Goal: Communication & Community: Answer question/provide support

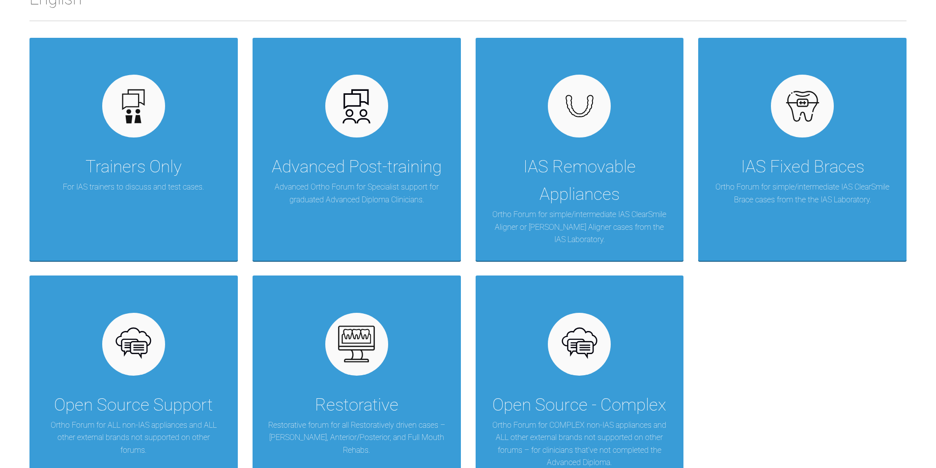
scroll to position [185, 0]
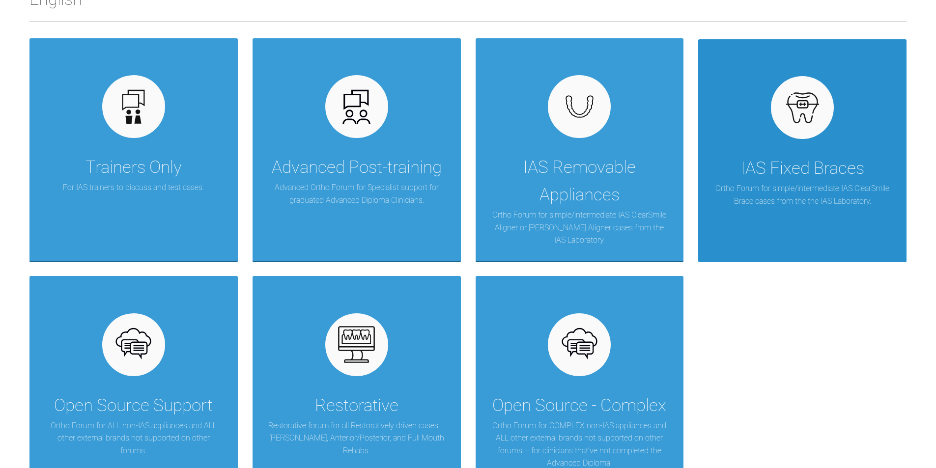
click at [773, 136] on div "IAS Fixed Braces Ortho Forum for simple/intermediate IAS ClearSmile Brace cases…" at bounding box center [802, 150] width 208 height 223
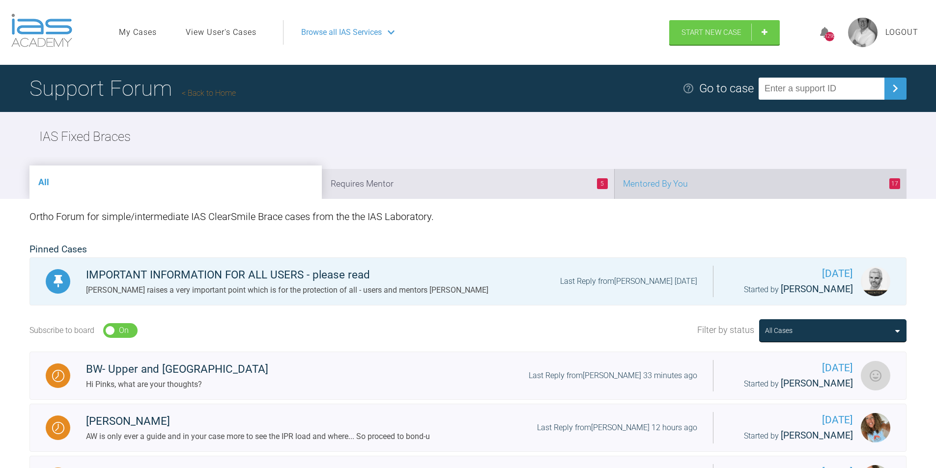
click at [783, 189] on li "17 Mentored By You" at bounding box center [760, 184] width 292 height 30
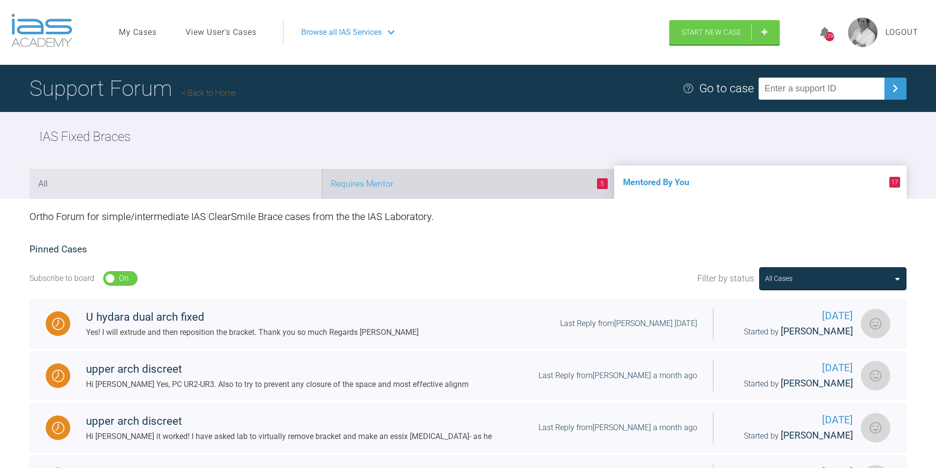
click at [465, 197] on li "5 Requires Mentor" at bounding box center [468, 184] width 292 height 30
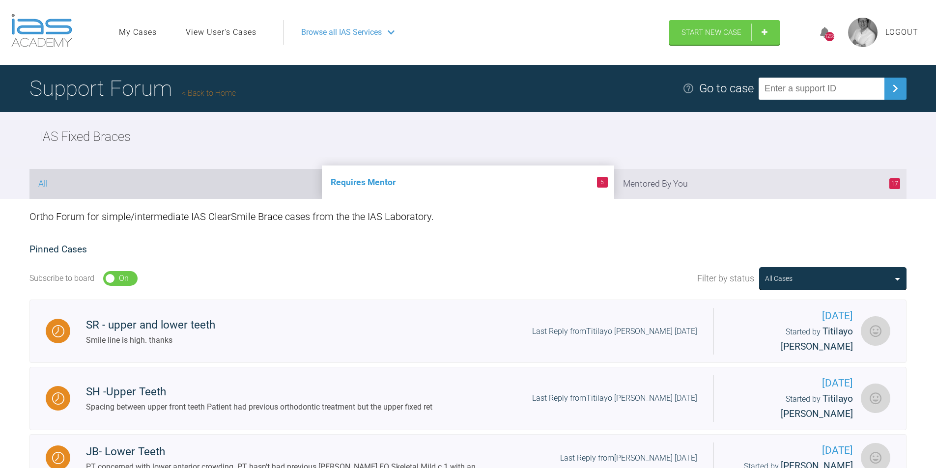
click at [168, 188] on li "All" at bounding box center [175, 184] width 292 height 30
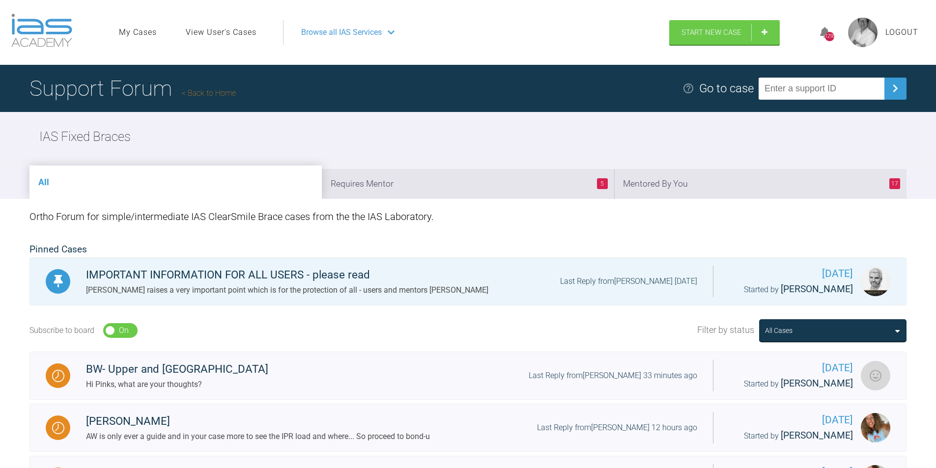
click at [226, 95] on link "Back to Home" at bounding box center [209, 92] width 54 height 9
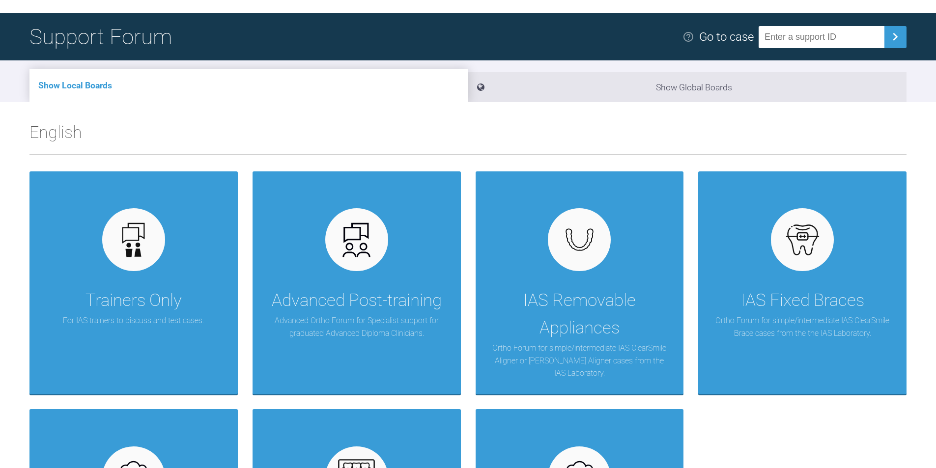
scroll to position [223, 0]
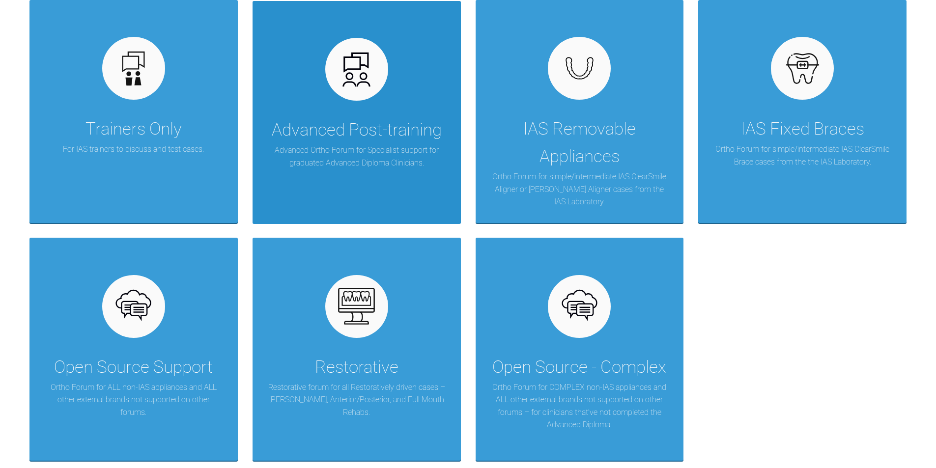
click at [381, 193] on div "Advanced Post-training Advanced Ortho Forum for Specialist support for graduate…" at bounding box center [356, 112] width 208 height 223
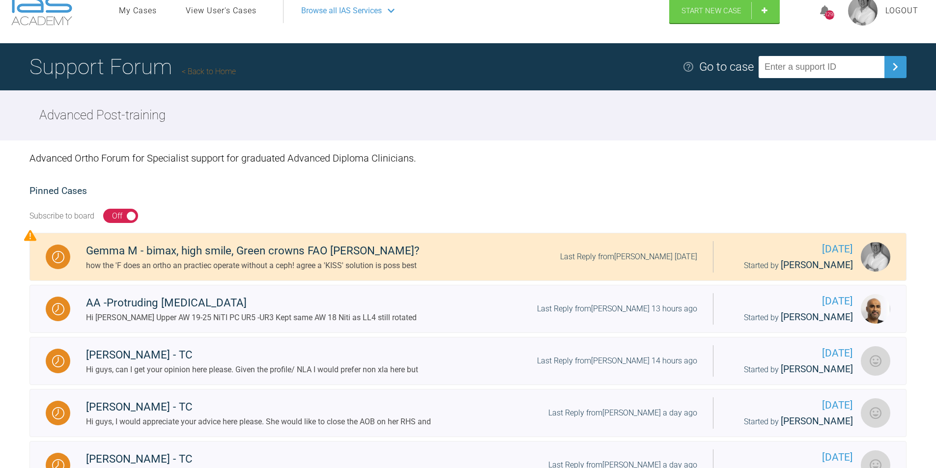
scroll to position [21, 0]
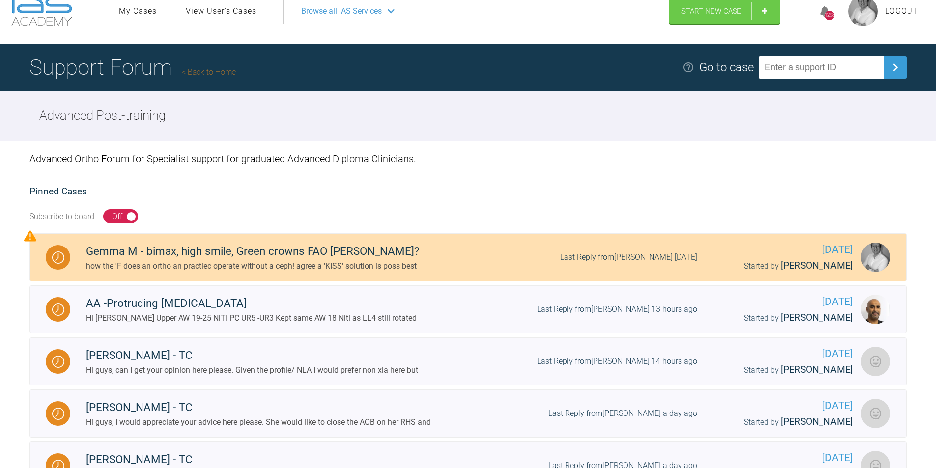
click at [248, 251] on div "Gemma M - bimax, high smile, Green crowns FAO [PERSON_NAME]?" at bounding box center [253, 252] width 334 height 18
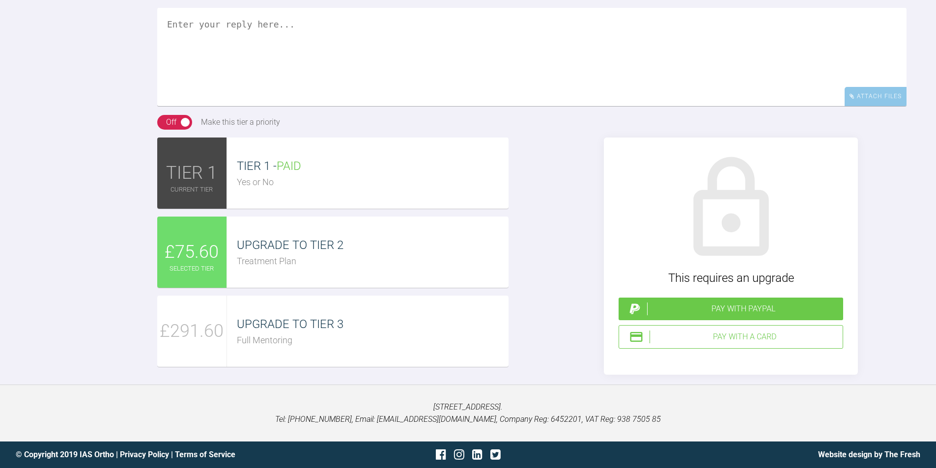
scroll to position [4331, 0]
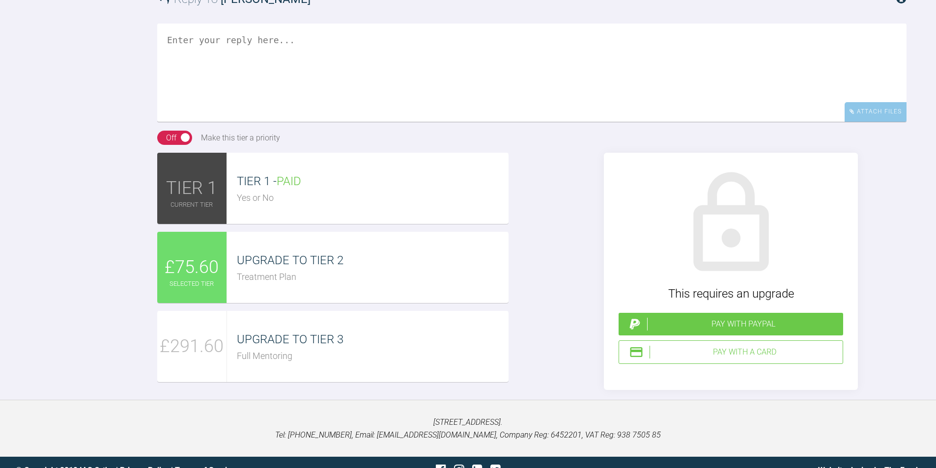
click at [218, 122] on textarea at bounding box center [531, 73] width 749 height 98
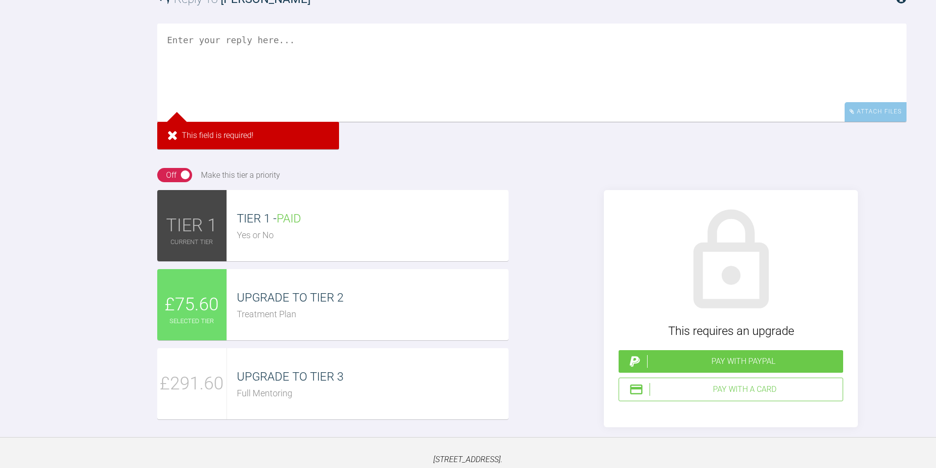
click at [196, 122] on textarea at bounding box center [531, 73] width 749 height 98
paste textarea "Bolton Ratio Maxilla Sum Mandible Sum All (6..6) 81.5 94.4 mm 76.9 mm Anteriors…"
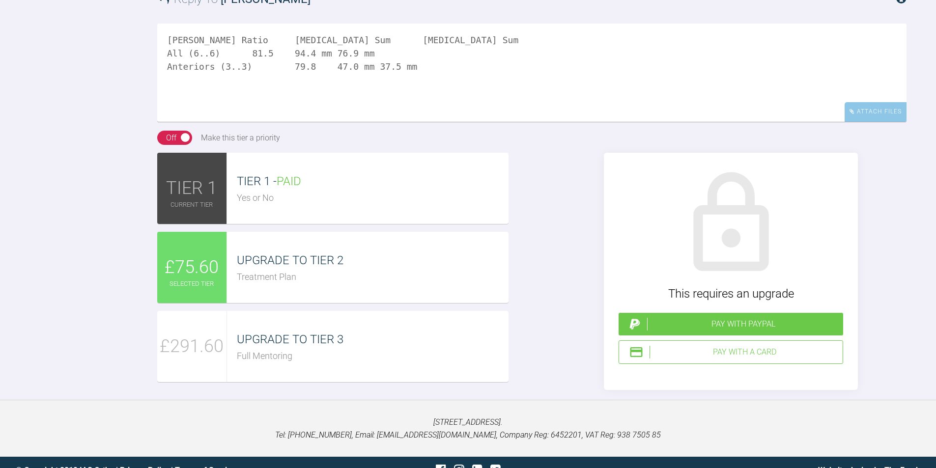
click at [241, 122] on textarea "Bolton Ratio Maxilla Sum Mandible Sum All (6..6) 81.5 94.4 mm 76.9 mm Anteriors…" at bounding box center [531, 73] width 749 height 98
click at [215, 122] on textarea "Bolton Ratio Maxilla Sum Mandible Sum All (6..6) 81.5 94.4 mm 76.9 mm Anteriors…" at bounding box center [531, 73] width 749 height 98
click at [322, 122] on textarea "Bolton Ratio Maxilla Sum Mandible Sum All (6..6) 81.5 94.4 mm 76.9 mm Anteriors…" at bounding box center [531, 73] width 749 height 98
click at [321, 122] on textarea "Bolton Ratio Maxilla Sum Mandible Sum All (6..6) 81.5 94.4 mm 76.9 mm Anteriors…" at bounding box center [531, 73] width 749 height 98
click at [167, 122] on textarea "Bolton Ratio Maxilla Sum Mandible Sum All (6..6) 81.5 94.4 mm 76.9 mm Anteriors…" at bounding box center [531, 73] width 749 height 98
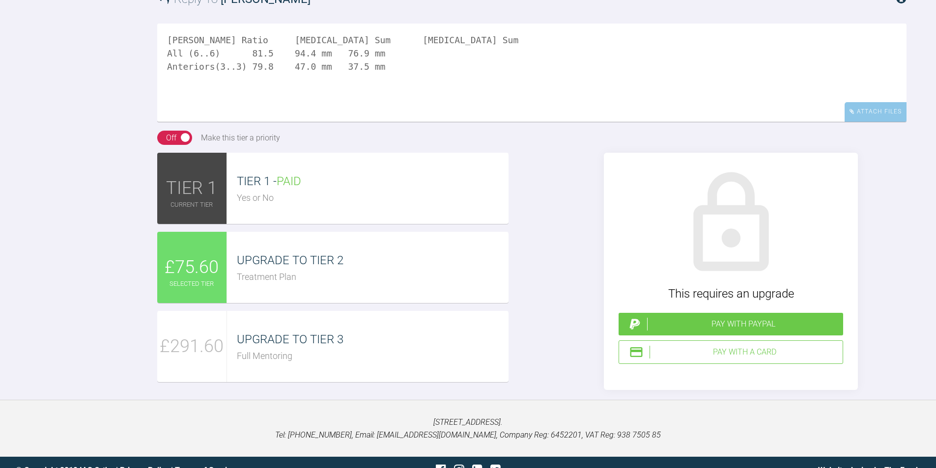
click at [284, 122] on textarea "Bolton Ratio Maxilla Sum Mandible Sum All (6..6) 81.5 94.4 mm 76.9 mm Anteriors…" at bounding box center [531, 73] width 749 height 98
click at [281, 122] on textarea "Bolton Ratio Maxilla Sum Mandible Sum All (6..6) 81.5 94.4 mm 76.9 mm Anteriors…" at bounding box center [531, 73] width 749 height 98
click at [515, 122] on textarea "Bolton Ratio Maxilla Sum Mandible Sum All (6..6) 81.5 94.4 mm 76.9 mm Anteriors…" at bounding box center [531, 73] width 749 height 98
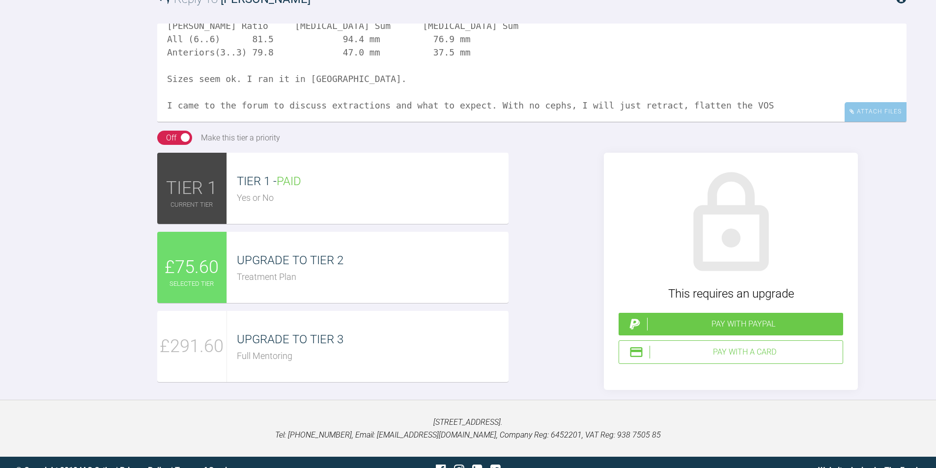
click at [709, 131] on div "Bolton Ratio Maxilla Sum Mandible Sum All (6..6) 81.5 94.4 mm 76.9 mm Anteriors…" at bounding box center [531, 77] width 749 height 107
click at [712, 122] on textarea "Bolton Ratio Maxilla Sum Mandible Sum All (6..6) 81.5 94.4 mm 76.9 mm Anteriors…" at bounding box center [531, 73] width 749 height 98
click at [740, 122] on textarea "Bolton Ratio Maxilla Sum Mandible Sum All (6..6) 81.5 94.4 mm 76.9 mm Anteriors…" at bounding box center [531, 73] width 749 height 98
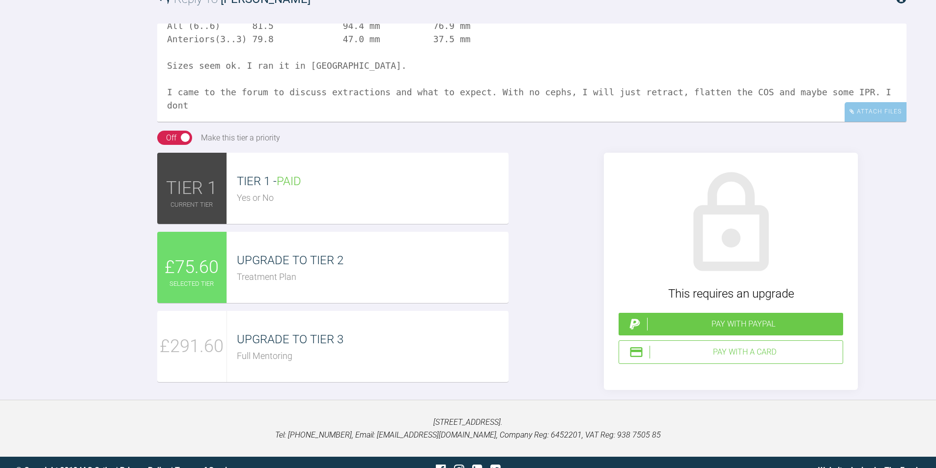
scroll to position [41, 0]
click at [249, 122] on textarea "Bolton Ratio Maxilla Sum Mandible Sum All (6..6) 81.5 94.4 mm 76.9 mm Anteriors…" at bounding box center [531, 73] width 749 height 98
click at [300, 122] on textarea "Bolton Ratio Maxilla Sum Mandible Sum All (6..6) 81.5 94.4 mm 76.9 mm Anteriors…" at bounding box center [531, 73] width 749 height 98
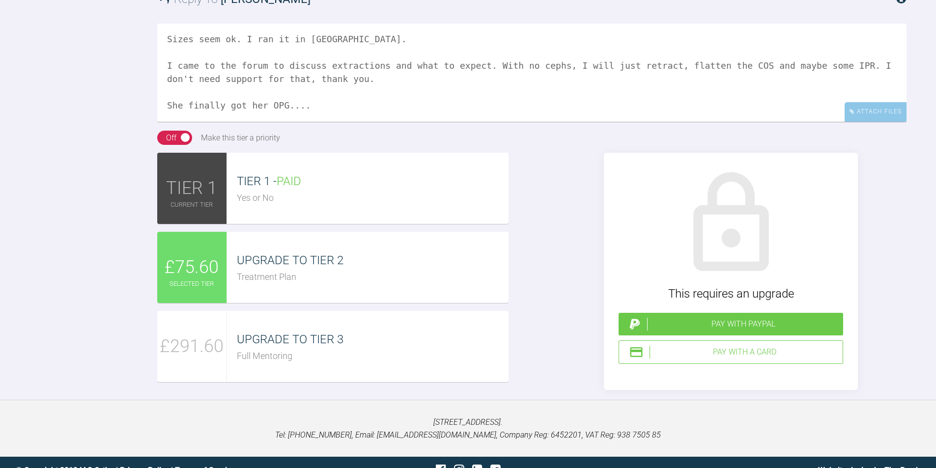
type textarea "Bolton Ratio Maxilla Sum Mandible Sum All (6..6) 81.5 94.4 mm 76.9 mm Anteriors…"
click at [874, 121] on div "Attach Files" at bounding box center [875, 111] width 62 height 19
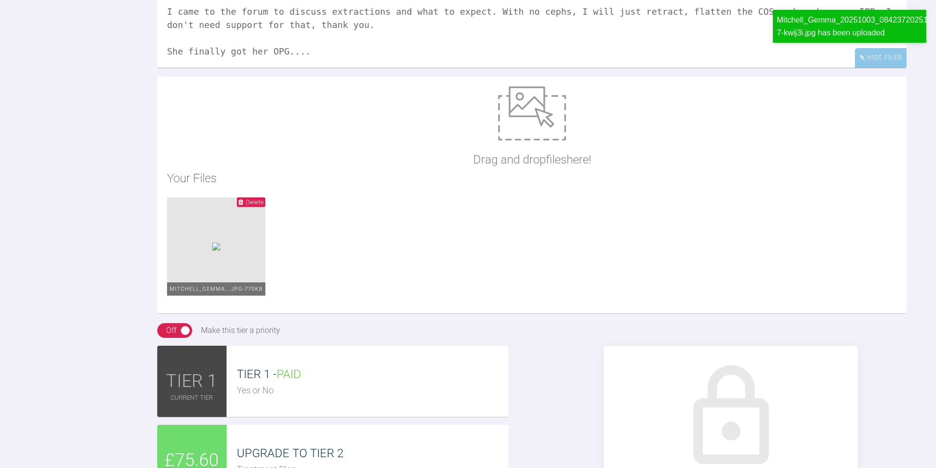
scroll to position [61, 0]
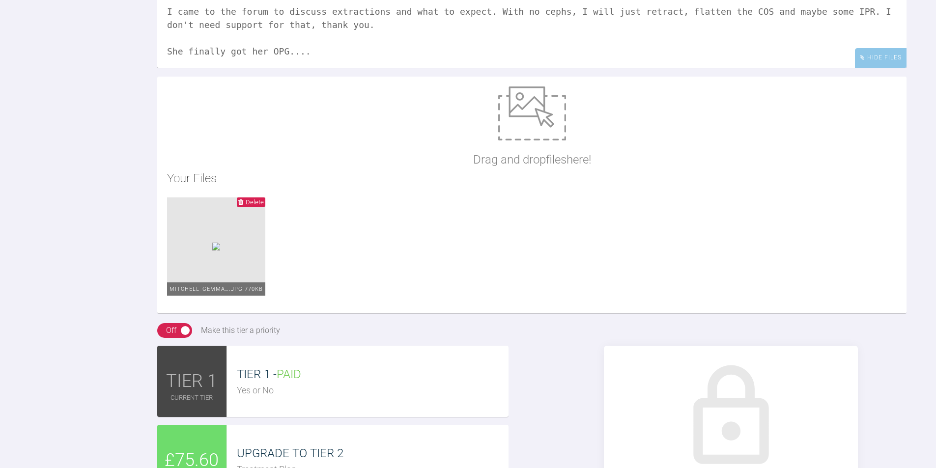
click at [590, 68] on textarea "Bolton Ratio Maxilla Sum Mandible Sum All (6..6) 81.5 94.4 mm 76.9 mm Anteriors…" at bounding box center [531, 19] width 749 height 98
click at [877, 67] on div "Hide Files" at bounding box center [881, 57] width 52 height 19
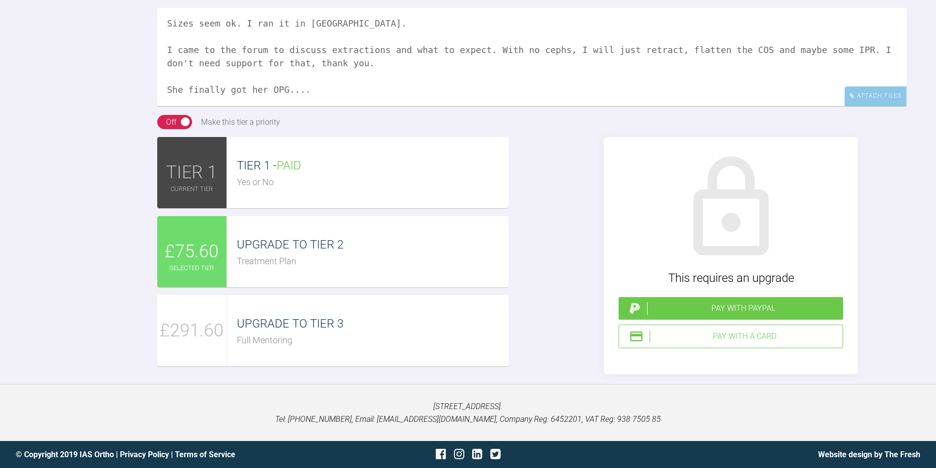
scroll to position [81, 0]
drag, startPoint x: 750, startPoint y: 373, endPoint x: 656, endPoint y: 239, distance: 163.3
click at [398, 106] on textarea "Bolton Ratio Maxilla Sum Mandible Sum All (6..6) 81.5 94.4 mm 76.9 mm Anteriors…" at bounding box center [531, 57] width 749 height 98
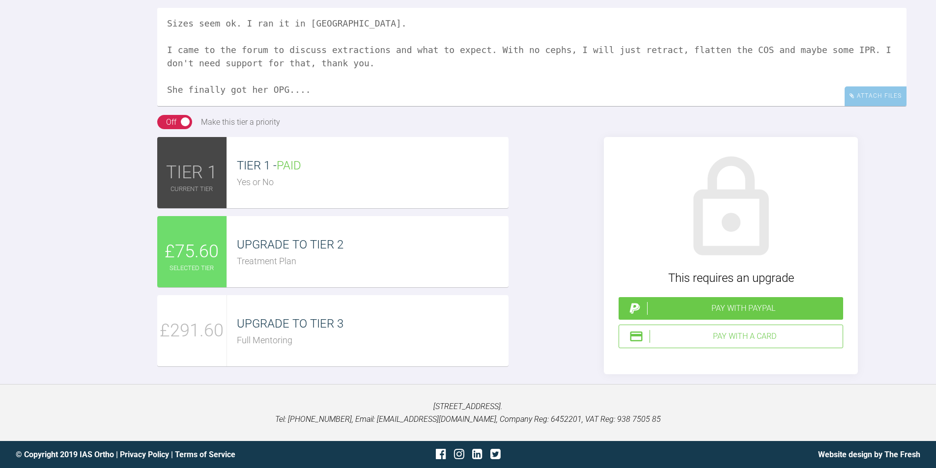
scroll to position [0, 0]
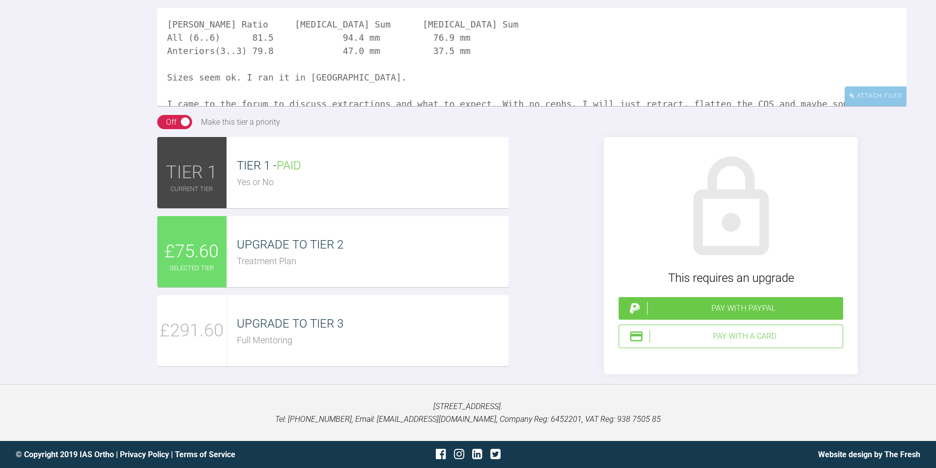
click at [550, 235] on div "TIER 1 TIER 1 - PAID Yes or No £75.60 UPGRADE TO TIER 2 Treatment Plan £291.60 …" at bounding box center [531, 255] width 749 height 237
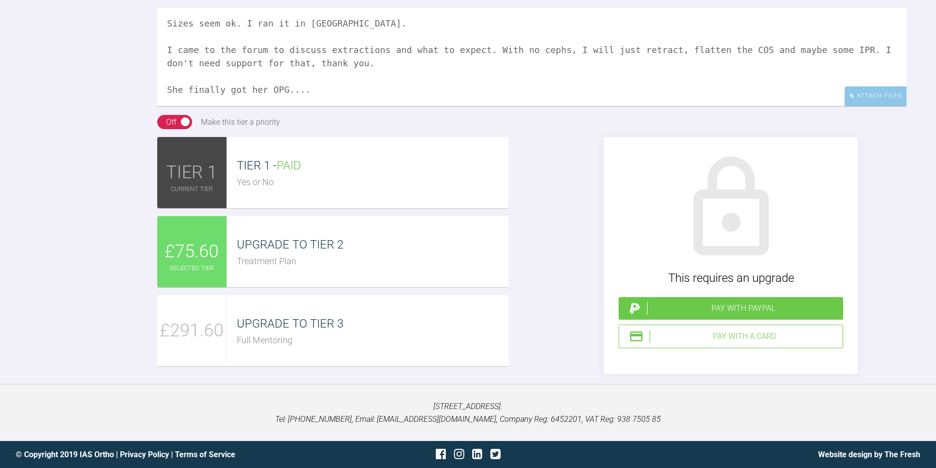
scroll to position [0, 0]
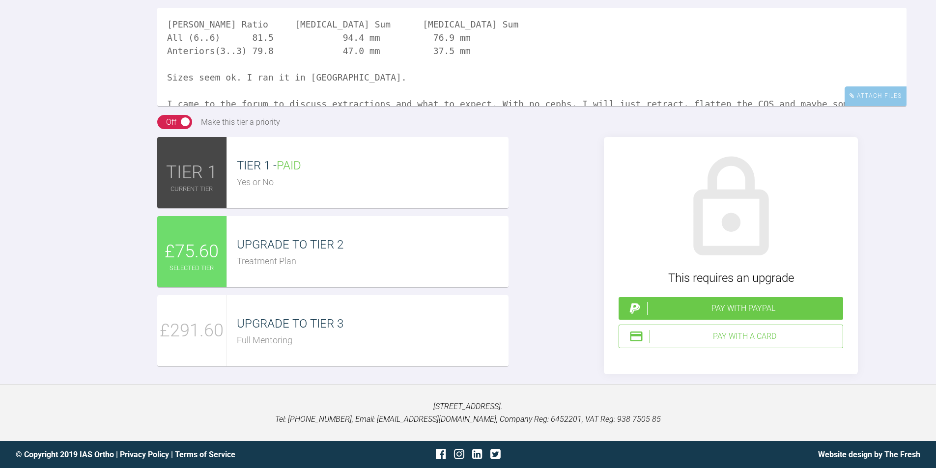
click at [209, 29] on textarea "Bolton Ratio Maxilla Sum Mandible Sum All (6..6) 81.5 94.4 mm 76.9 mm Anteriors…" at bounding box center [531, 57] width 749 height 98
click at [213, 42] on textarea "Bolton Ratio Maxilla Sum Mandible Sum All (6..6) 81.5 94.4 mm 76.9 mm Anteriors…" at bounding box center [531, 57] width 749 height 98
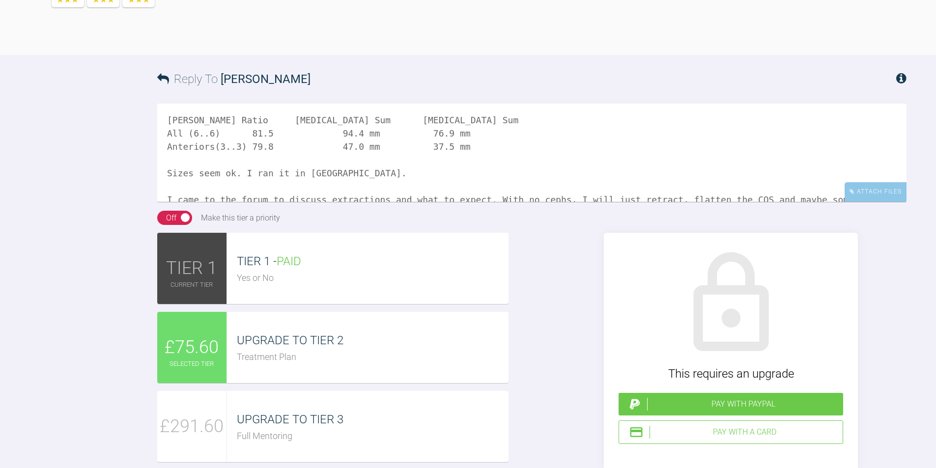
scroll to position [4250, 0]
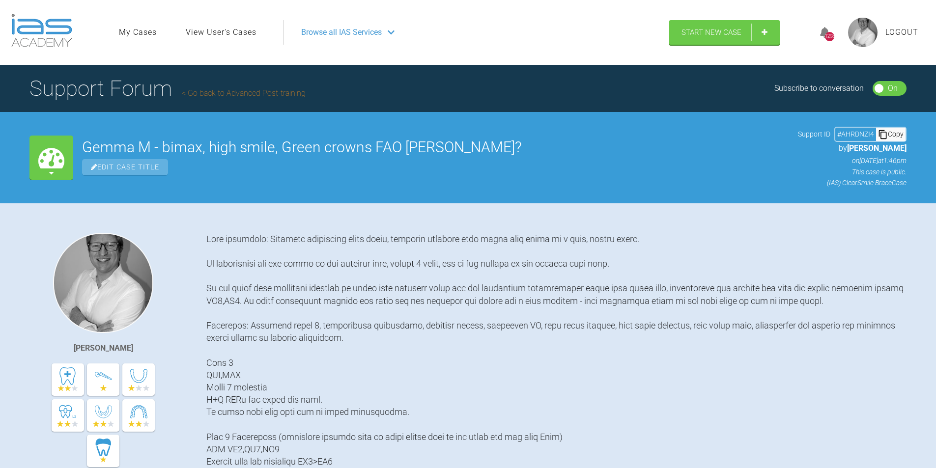
click at [893, 131] on div "Copy" at bounding box center [890, 134] width 29 height 13
